Goal: Task Accomplishment & Management: Manage account settings

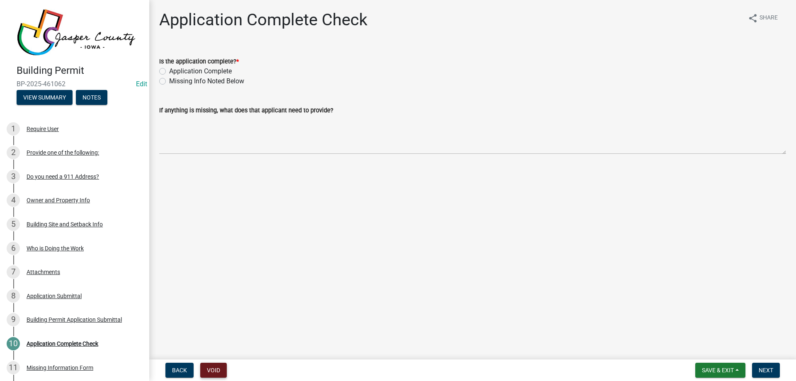
click at [214, 372] on button "Void" at bounding box center [213, 370] width 27 height 15
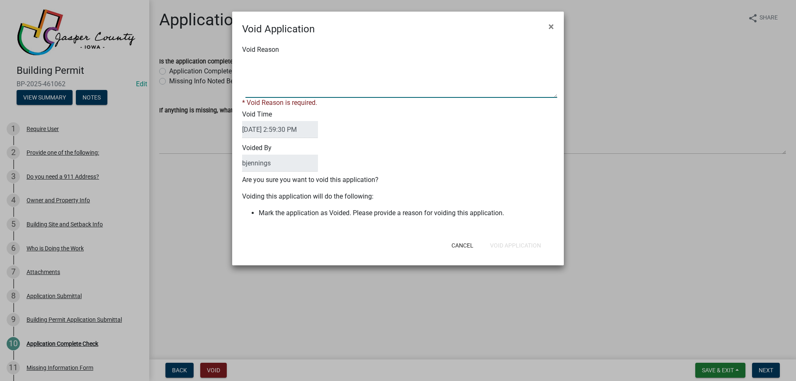
click at [327, 86] on textarea "Void Reason" at bounding box center [401, 76] width 312 height 41
type textarea "Fence is under the 6 ft threshold for permitting."
click at [524, 243] on div "Cancel Void Application" at bounding box center [452, 246] width 204 height 22
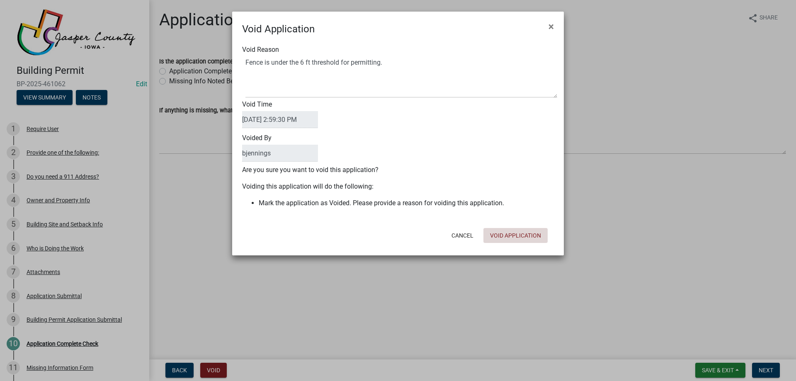
click at [524, 233] on button "Void Application" at bounding box center [515, 235] width 64 height 15
